Goal: Information Seeking & Learning: Understand process/instructions

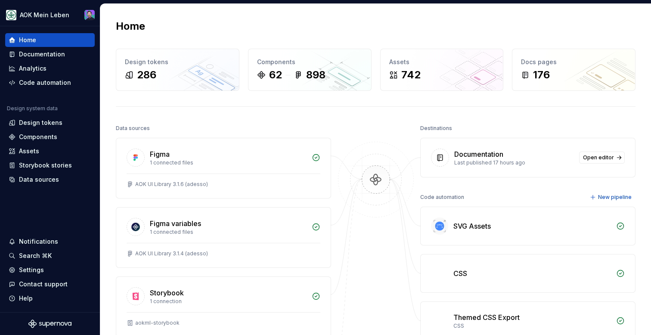
scroll to position [12, 0]
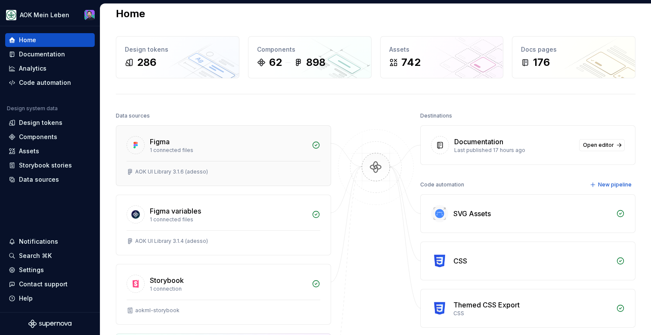
click at [255, 147] on div "1 connected files" at bounding box center [228, 150] width 157 height 7
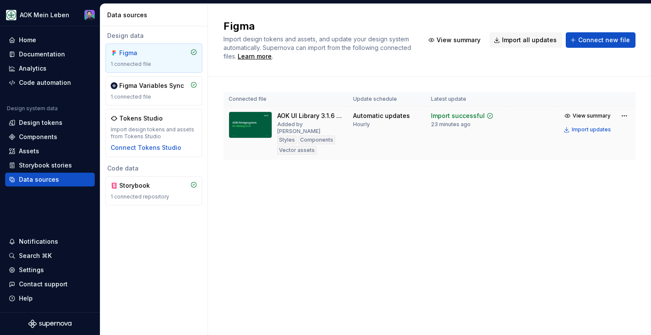
click at [255, 118] on img at bounding box center [251, 125] width 44 height 27
click at [255, 128] on img at bounding box center [251, 125] width 44 height 27
click at [36, 52] on div "Documentation" at bounding box center [42, 54] width 46 height 9
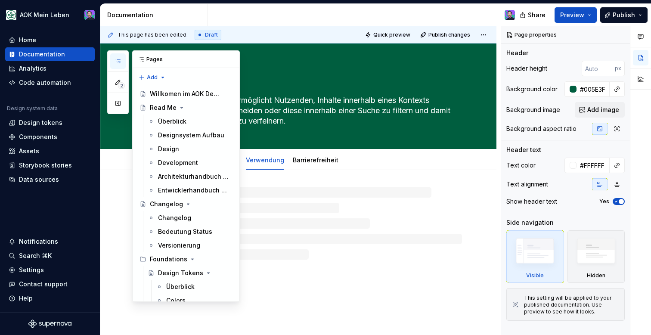
click at [117, 60] on icon "button" at bounding box center [118, 61] width 7 height 7
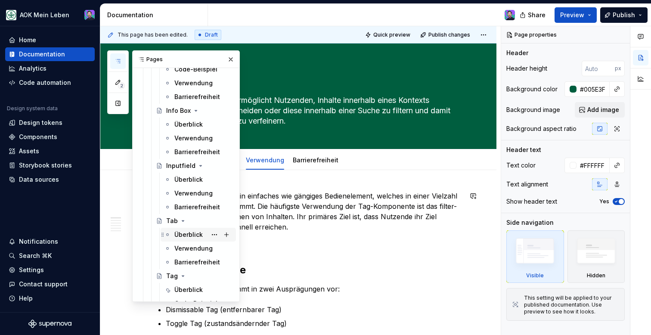
scroll to position [873, 0]
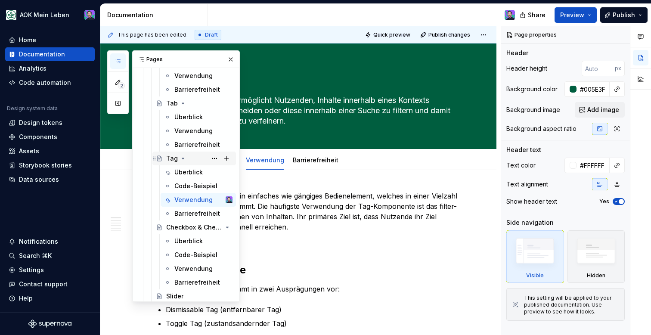
click at [168, 161] on div "Tag" at bounding box center [172, 158] width 12 height 9
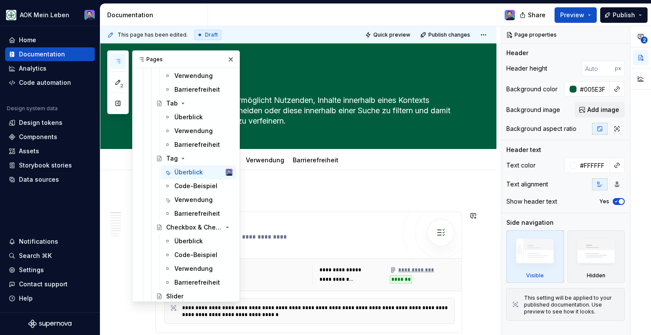
click at [313, 193] on h2 "Tag" at bounding box center [309, 198] width 307 height 14
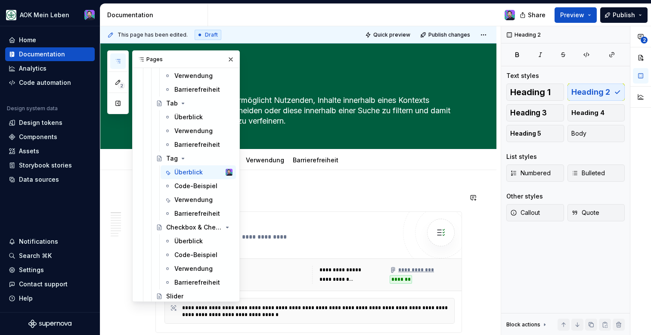
scroll to position [78, 0]
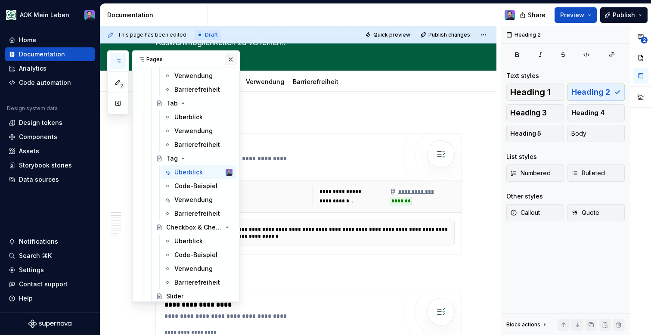
click at [231, 59] on button "button" at bounding box center [231, 59] width 12 height 12
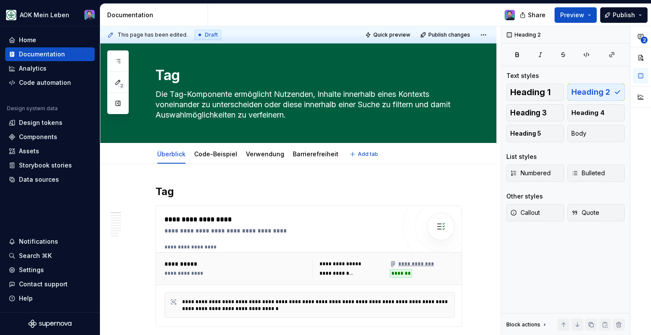
scroll to position [0, 0]
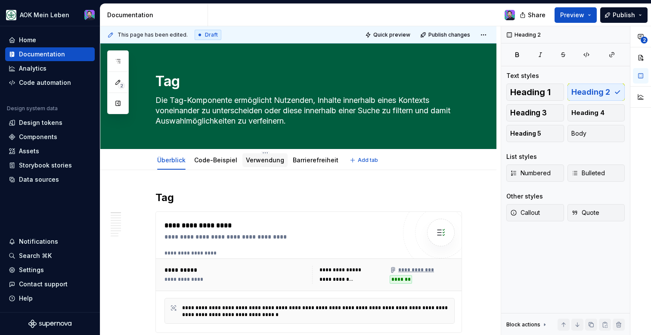
click at [255, 164] on div "Verwendung" at bounding box center [265, 160] width 38 height 9
click at [255, 162] on link "Verwendung" at bounding box center [265, 159] width 38 height 7
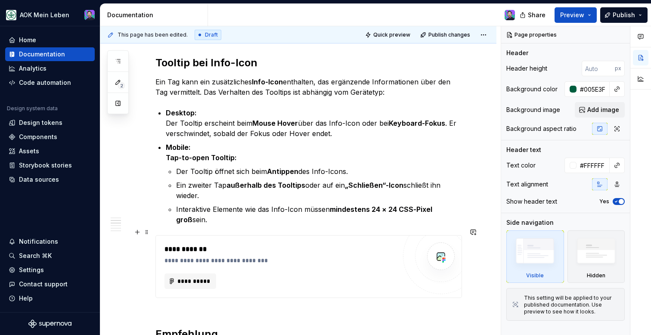
scroll to position [676, 0]
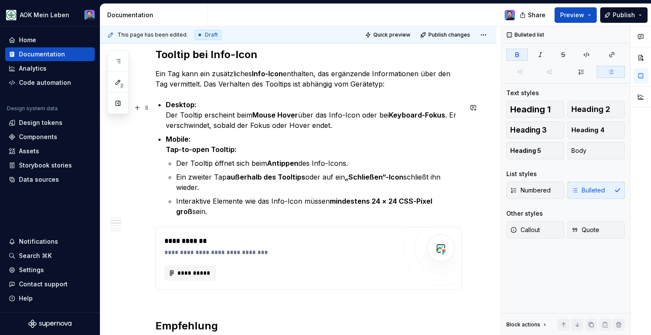
click at [266, 116] on strong "Mouse Hover" at bounding box center [275, 115] width 46 height 9
click at [299, 150] on p "Mobile: Tap-to-open Tooltip:" at bounding box center [314, 144] width 296 height 21
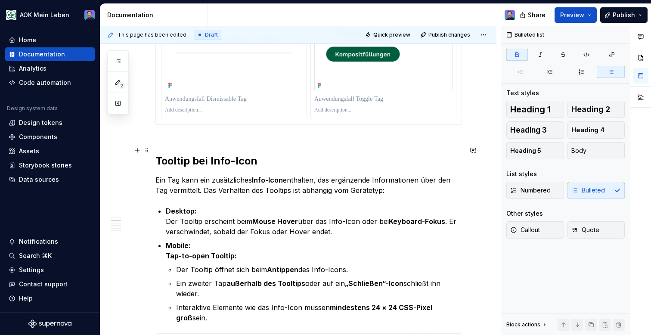
scroll to position [571, 0]
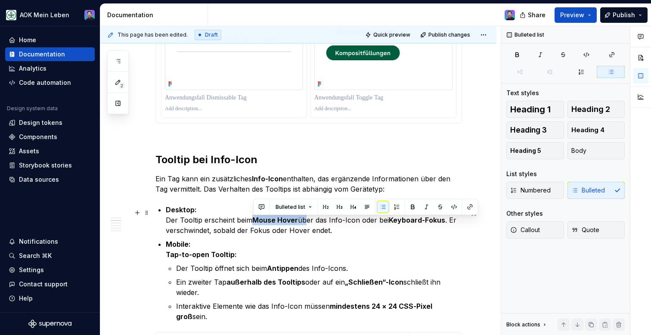
drag, startPoint x: 253, startPoint y: 222, endPoint x: 303, endPoint y: 222, distance: 50.0
click at [303, 222] on p "Desktop: Der Tooltip erscheint beim Mouse Hover über das Info-Icon oder bei Key…" at bounding box center [314, 220] width 296 height 31
click at [413, 210] on button "button" at bounding box center [413, 207] width 12 height 12
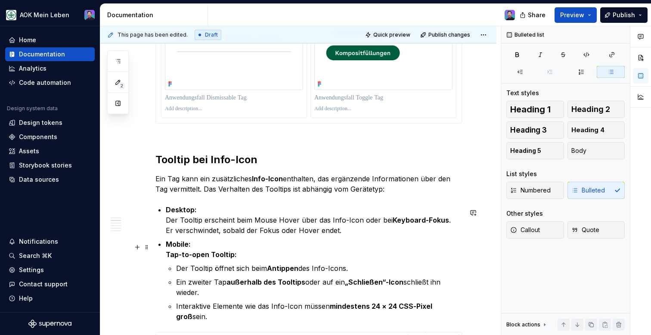
drag, startPoint x: 374, startPoint y: 221, endPoint x: 400, endPoint y: 262, distance: 48.2
click at [400, 262] on ul "Desktop: Der Tooltip erscheint beim Mouse Hover über das Info-Icon oder bei Key…" at bounding box center [314, 263] width 296 height 117
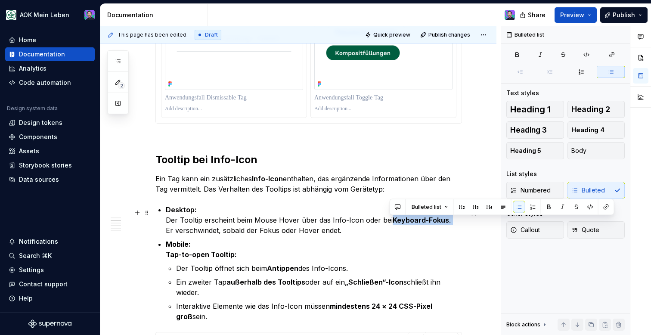
drag, startPoint x: 389, startPoint y: 222, endPoint x: 449, endPoint y: 223, distance: 59.9
click at [449, 223] on p "Desktop: Der Tooltip erscheint beim Mouse Hover über das Info-Icon oder bei Key…" at bounding box center [314, 220] width 296 height 31
click at [551, 208] on button "button" at bounding box center [549, 207] width 12 height 12
click at [392, 259] on p "Mobile: Tap-to-open Tooltip:" at bounding box center [314, 249] width 296 height 21
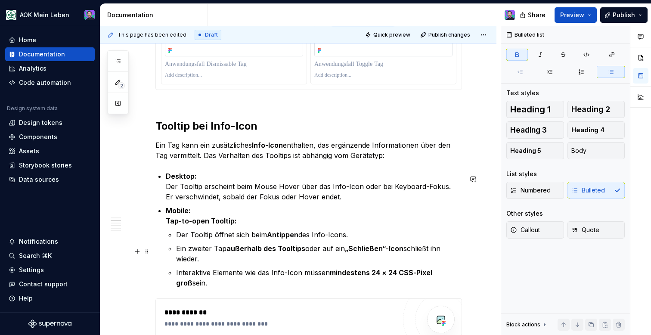
scroll to position [605, 0]
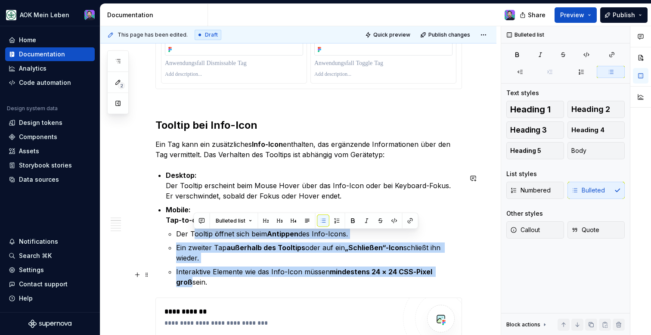
drag, startPoint x: 194, startPoint y: 238, endPoint x: 449, endPoint y: 274, distance: 257.6
click at [449, 274] on ul "Der Tooltip öffnet sich beim Antippen des Info-Icons. Ein zweiter Tap außerhalb…" at bounding box center [319, 258] width 286 height 59
click at [349, 219] on button "button" at bounding box center [353, 221] width 12 height 12
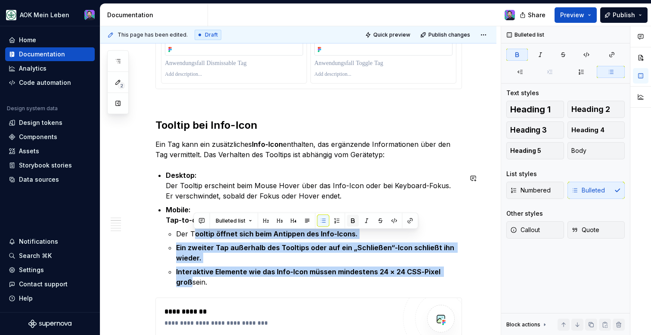
click at [349, 219] on button "button" at bounding box center [353, 221] width 12 height 12
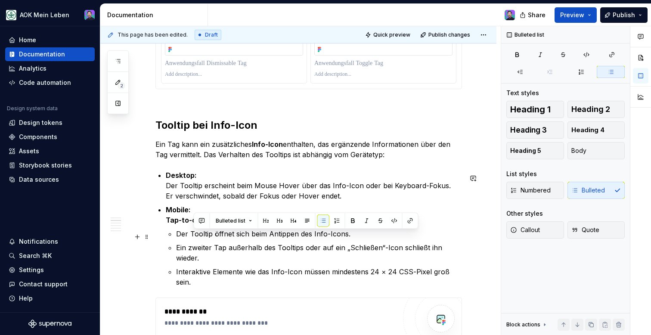
click at [391, 251] on p "Ein zweiter Tap außerhalb des Tooltips oder auf ein „Schließen“-Icon schließt i…" at bounding box center [319, 253] width 286 height 21
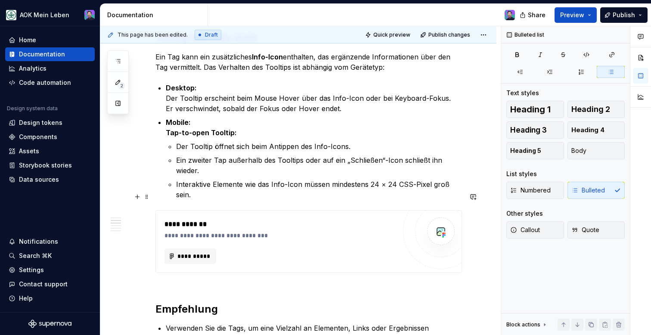
scroll to position [710, 0]
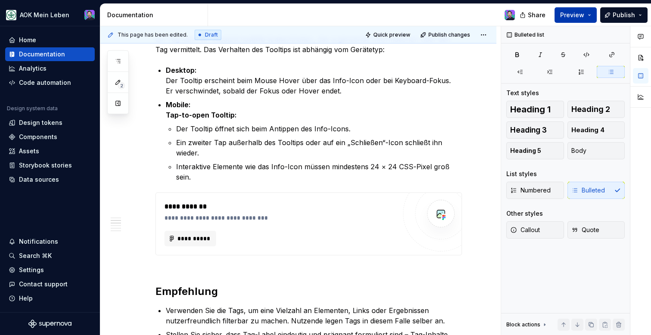
click at [588, 16] on button "Preview" at bounding box center [576, 15] width 42 height 16
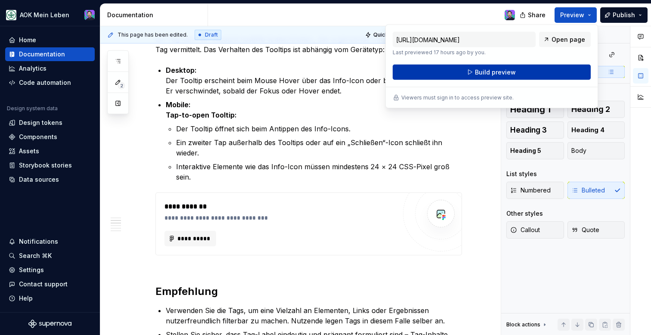
click at [513, 69] on span "Build preview" at bounding box center [495, 72] width 41 height 9
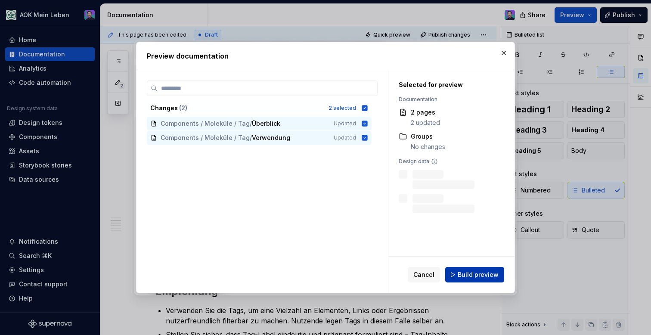
click at [460, 272] on button "Build preview" at bounding box center [475, 275] width 59 height 16
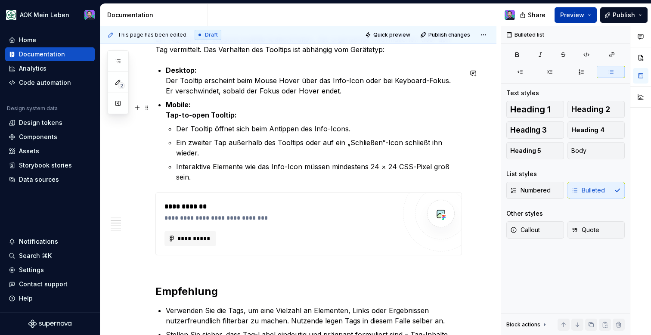
click at [573, 18] on span "Preview" at bounding box center [573, 15] width 24 height 9
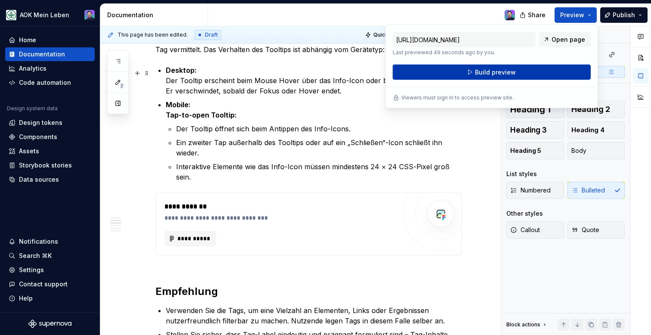
click at [501, 73] on span "Build preview" at bounding box center [495, 72] width 41 height 9
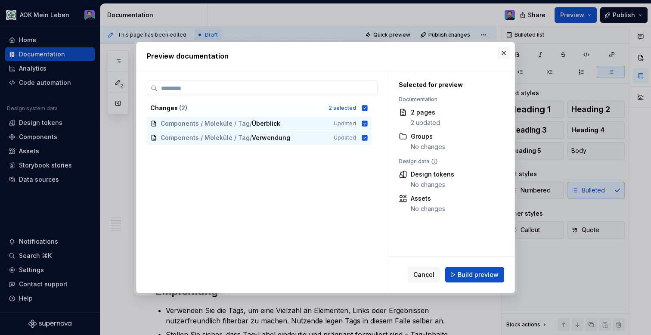
click at [506, 55] on button "button" at bounding box center [504, 53] width 12 height 12
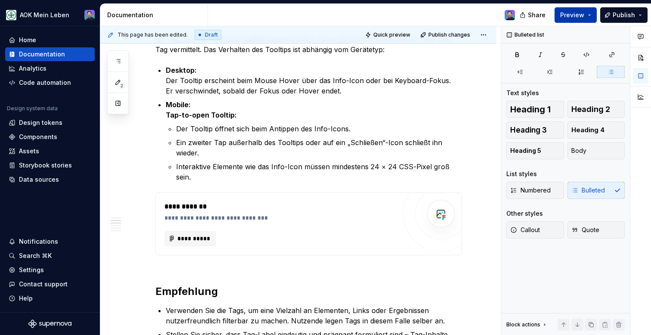
click at [589, 15] on button "Preview" at bounding box center [576, 15] width 42 height 16
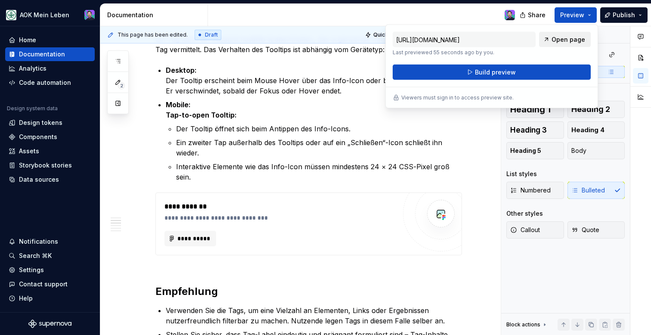
click at [564, 41] on span "Open page" at bounding box center [569, 39] width 34 height 9
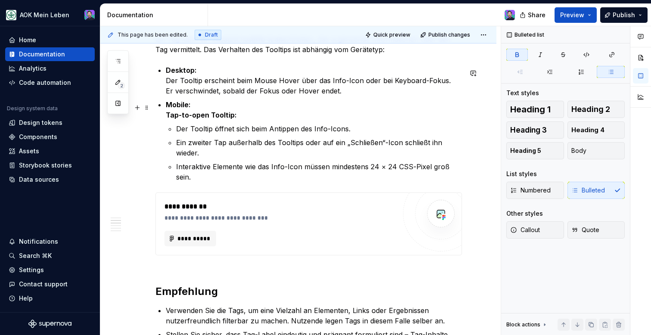
click at [352, 104] on p "Mobile: Tap-to-open Tooltip:" at bounding box center [314, 110] width 296 height 21
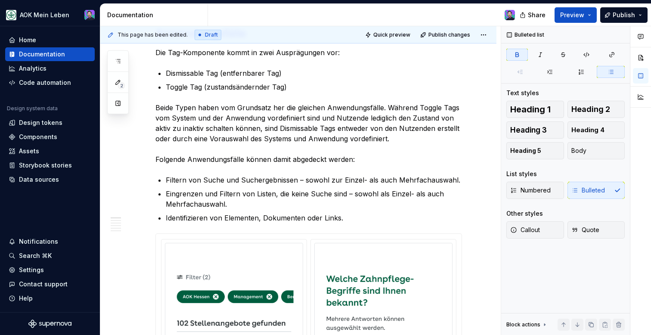
scroll to position [0, 0]
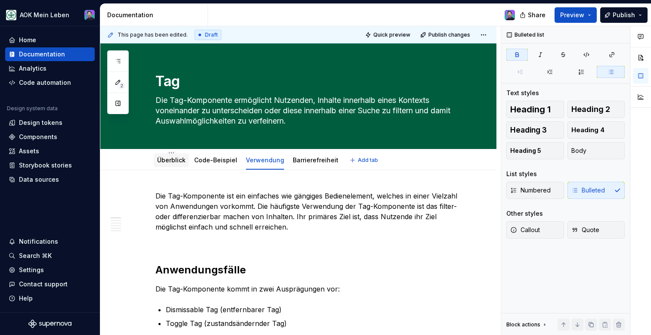
click at [177, 159] on link "Überblick" at bounding box center [171, 159] width 28 height 7
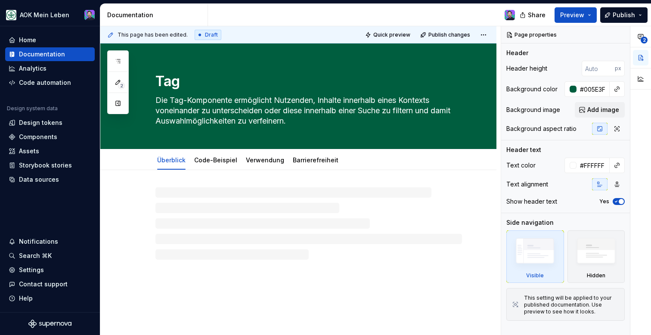
type textarea "*"
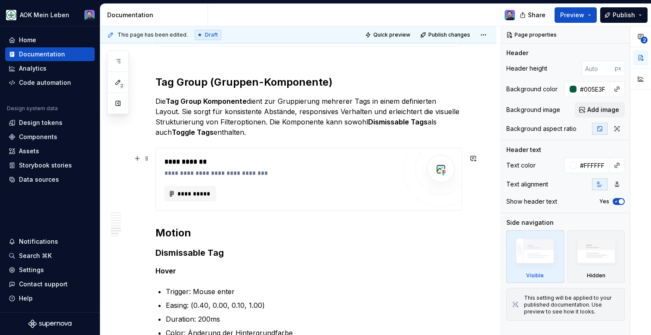
scroll to position [1382, 0]
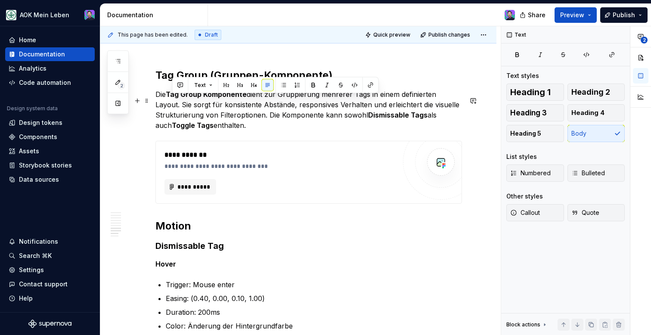
drag, startPoint x: 235, startPoint y: 131, endPoint x: 173, endPoint y: 100, distance: 69.6
click at [173, 100] on p "Die Tag Group Komponente dient zur Gruppierung mehrerer Tags in einem definiert…" at bounding box center [309, 109] width 307 height 41
click at [213, 122] on p "Die Tag Group Komponente dient zur Gruppierung mehrerer Tags in einem definiert…" at bounding box center [309, 109] width 307 height 41
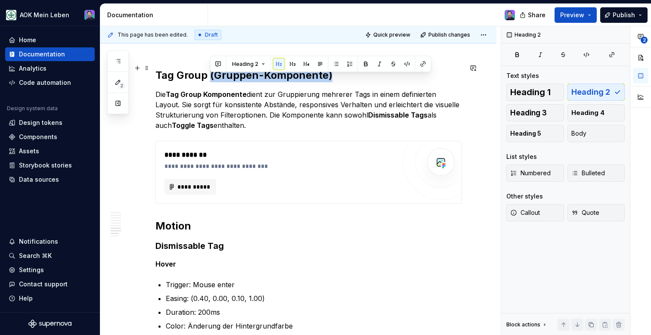
drag, startPoint x: 343, startPoint y: 77, endPoint x: 210, endPoint y: 78, distance: 132.7
click at [210, 78] on h2 "Tag Group (Gruppen-Komponente)" at bounding box center [309, 69] width 307 height 28
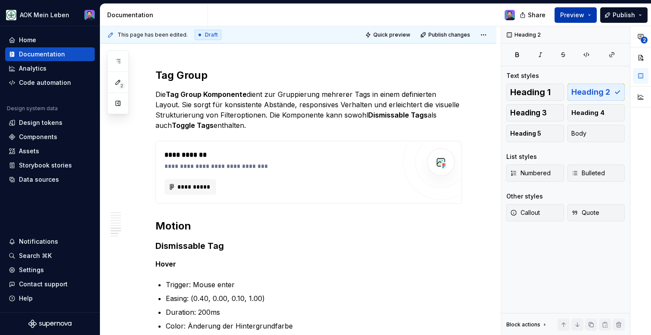
click at [571, 19] on button "Preview" at bounding box center [576, 15] width 42 height 16
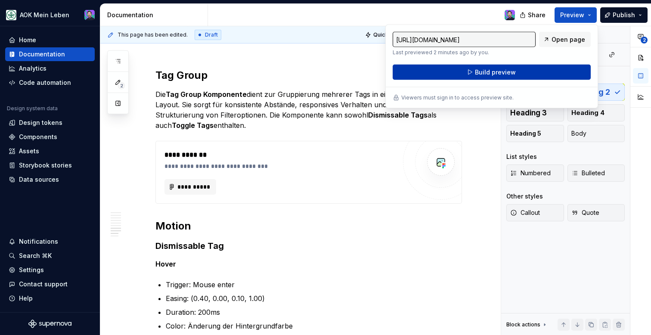
click at [505, 75] on span "Build preview" at bounding box center [495, 72] width 41 height 9
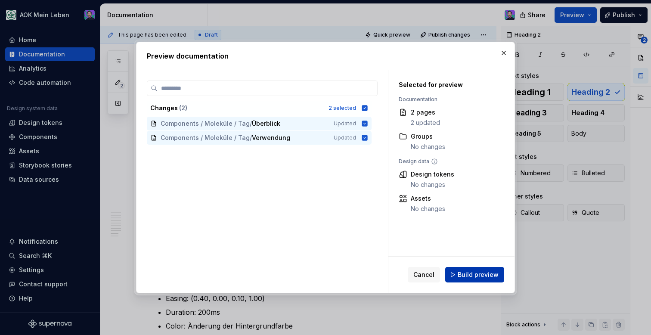
click at [489, 268] on button "Build preview" at bounding box center [475, 275] width 59 height 16
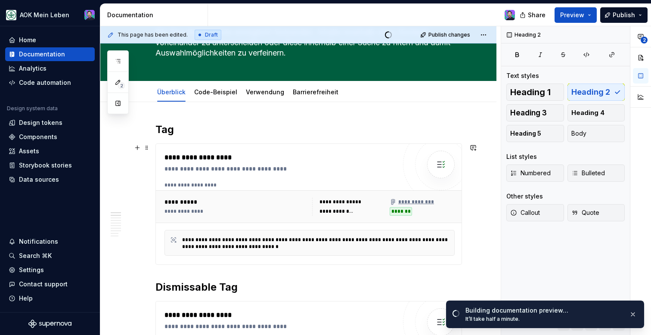
scroll to position [0, 0]
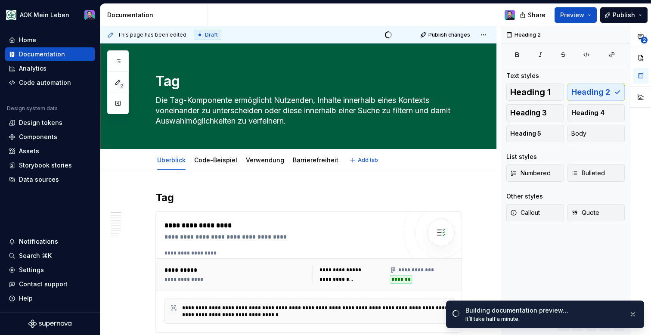
click at [256, 169] on div "Überblick Code-Beispiel Verwendung Barrierefreiheit" at bounding box center [247, 162] width 195 height 23
click at [256, 163] on link "Verwendung" at bounding box center [265, 159] width 38 height 7
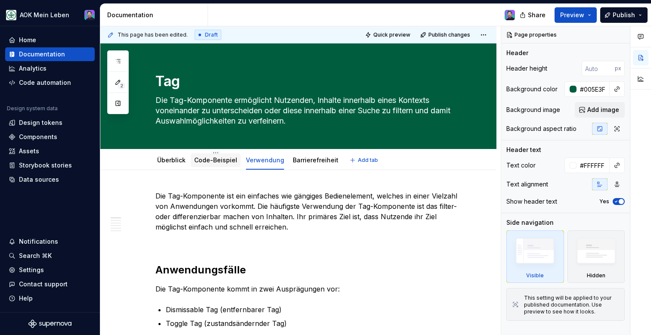
click at [220, 162] on link "Code-Beispiel" at bounding box center [215, 159] width 43 height 7
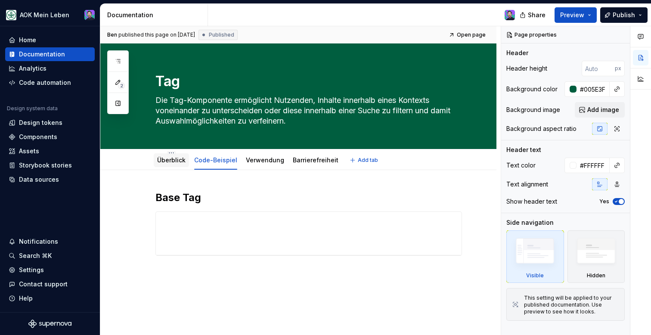
click at [173, 162] on link "Überblick" at bounding box center [171, 159] width 28 height 7
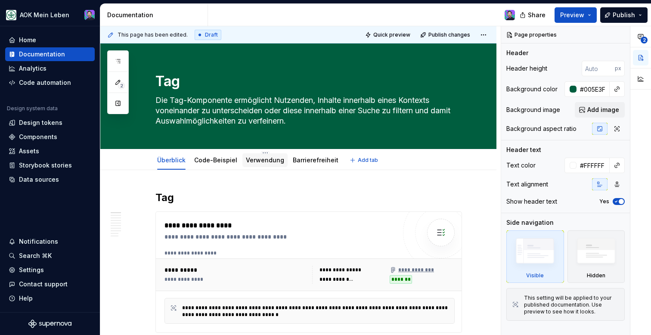
click at [253, 158] on link "Verwendung" at bounding box center [265, 159] width 38 height 7
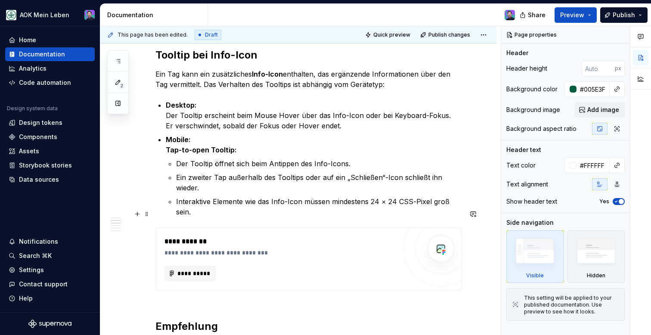
scroll to position [674, 0]
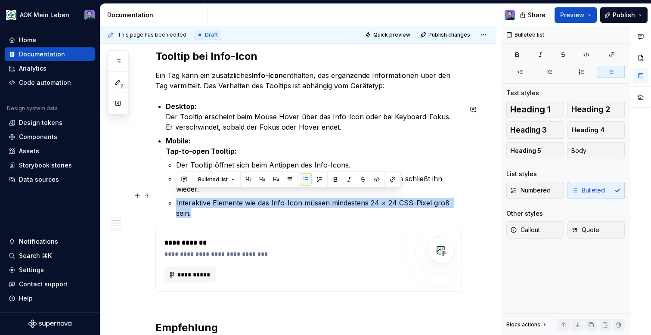
drag, startPoint x: 465, startPoint y: 194, endPoint x: 172, endPoint y: 199, distance: 293.0
click at [176, 199] on li "Interaktive Elemente wie das Info-Icon müssen mindestens 24 × 24 CSS-Pixel groß…" at bounding box center [319, 208] width 286 height 21
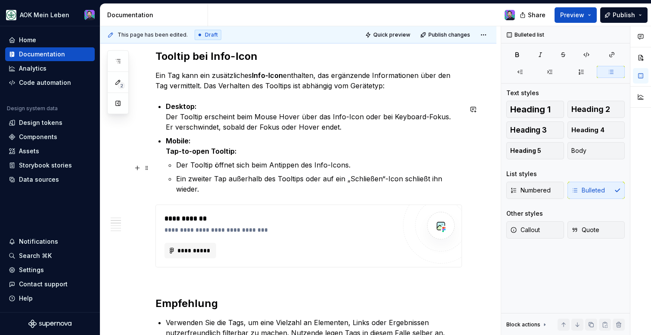
scroll to position [681, 0]
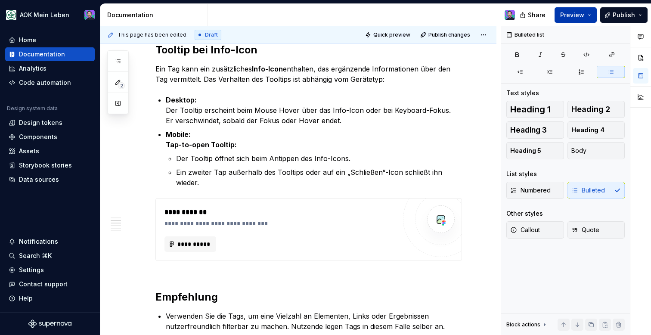
click at [577, 13] on span "Preview" at bounding box center [573, 15] width 24 height 9
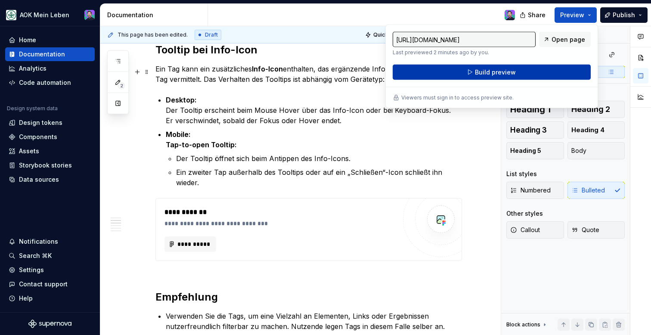
click at [471, 74] on button "Build preview" at bounding box center [492, 73] width 198 height 16
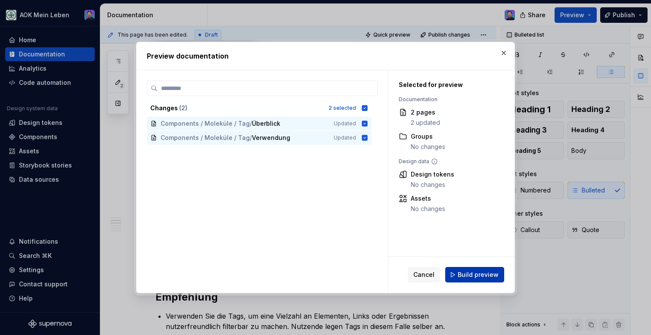
click at [457, 269] on button "Build preview" at bounding box center [475, 275] width 59 height 16
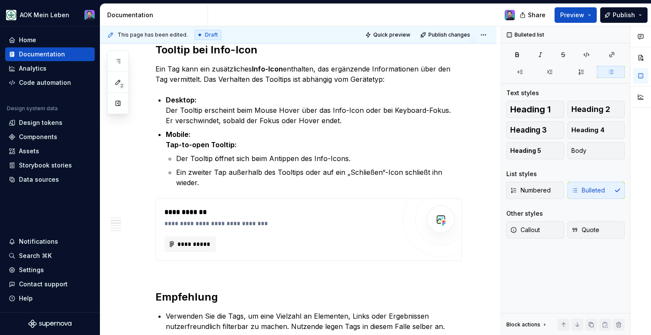
type textarea "*"
